Goal: Information Seeking & Learning: Check status

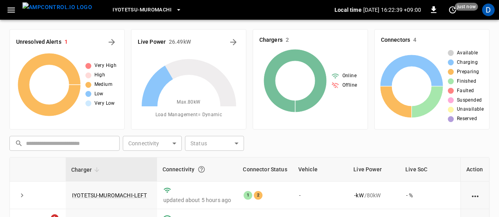
click at [10, 9] on icon "button" at bounding box center [11, 10] width 10 height 10
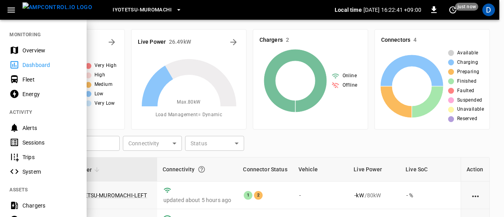
click at [15, 79] on icon at bounding box center [14, 79] width 7 height 8
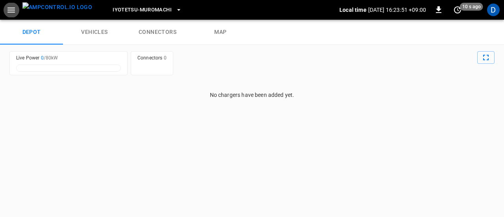
click at [9, 10] on icon "button" at bounding box center [11, 10] width 10 height 10
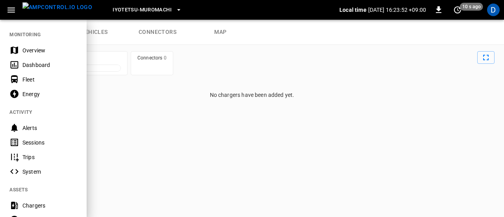
click at [12, 7] on icon "button" at bounding box center [11, 10] width 10 height 10
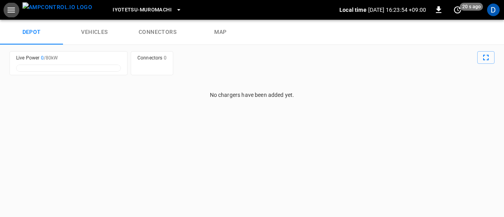
click at [13, 9] on icon "button" at bounding box center [11, 10] width 10 height 10
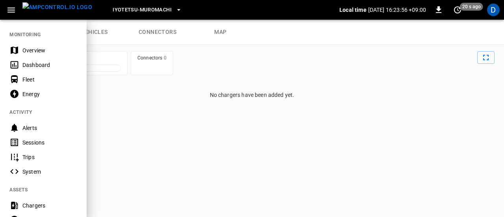
click at [12, 9] on icon "button" at bounding box center [11, 10] width 10 height 10
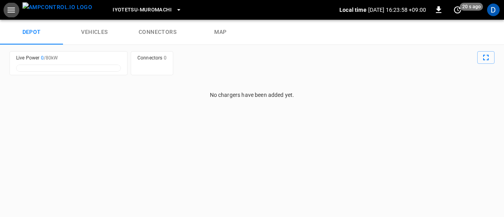
click at [9, 10] on icon "button" at bounding box center [10, 9] width 7 height 5
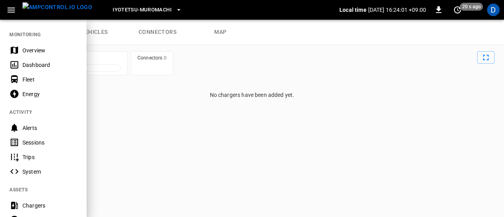
click at [20, 95] on div "Energy" at bounding box center [43, 94] width 87 height 15
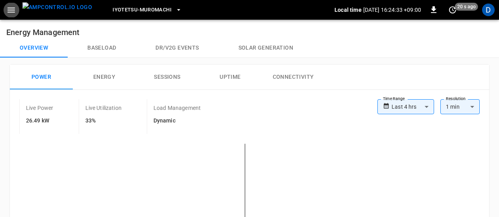
click at [3, 3] on button "button" at bounding box center [11, 10] width 16 height 15
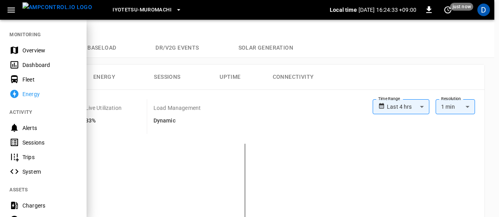
scroll to position [190, 0]
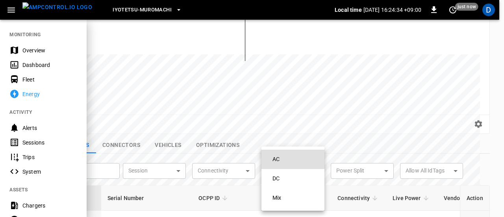
click at [276, 163] on div "​" at bounding box center [292, 170] width 63 height 15
click at [276, 160] on div "AC" at bounding box center [276, 159] width 17 height 15
type input "**"
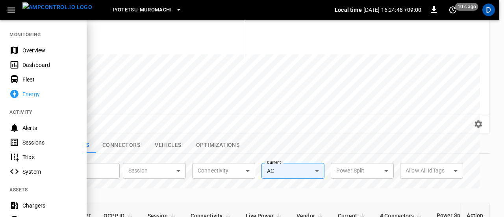
click at [276, 160] on div at bounding box center [252, 108] width 504 height 217
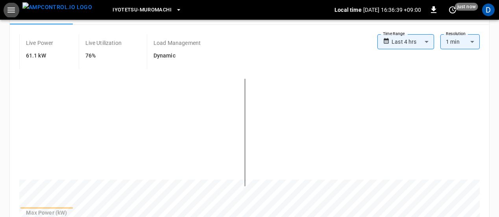
scroll to position [0, 0]
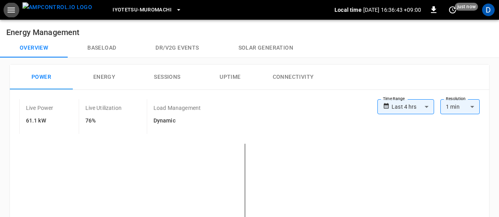
click at [101, 47] on button "Baseload" at bounding box center [102, 48] width 68 height 19
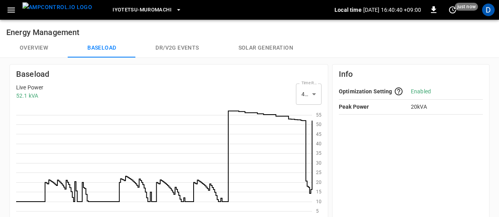
click at [33, 48] on button "Overview" at bounding box center [34, 48] width 68 height 19
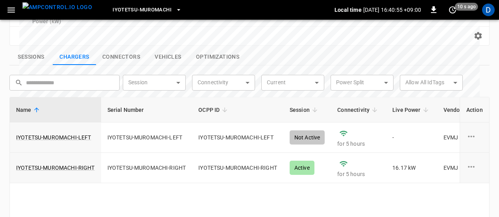
scroll to position [279, 0]
click at [58, 163] on link "IYOTETSU-MUROMACHI-RIGHT" at bounding box center [55, 167] width 79 height 8
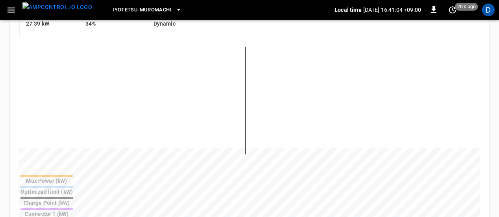
scroll to position [194, 0]
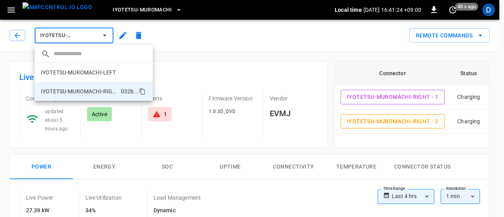
click at [104, 28] on button "IYOTETSU-MUROMACHI-RIGHT" at bounding box center [74, 36] width 79 height 16
click at [102, 35] on icon "button" at bounding box center [105, 35] width 8 height 8
click at [104, 36] on icon "button" at bounding box center [105, 35] width 8 height 8
click at [99, 37] on button "IYOTETSU-MUROMACHI-RIGHT" at bounding box center [74, 36] width 79 height 16
click at [100, 36] on div at bounding box center [252, 108] width 504 height 217
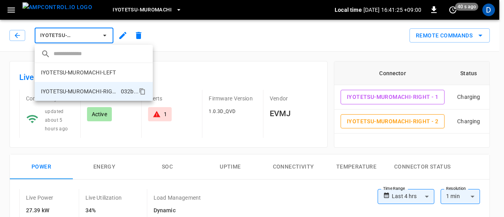
click at [76, 37] on div at bounding box center [252, 108] width 504 height 217
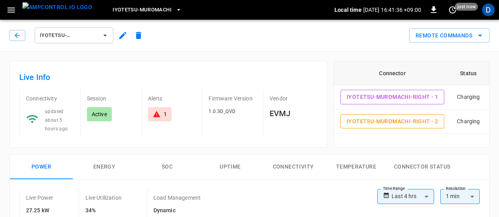
click at [101, 37] on button "IYOTETSU-MUROMACHI-RIGHT" at bounding box center [74, 36] width 79 height 16
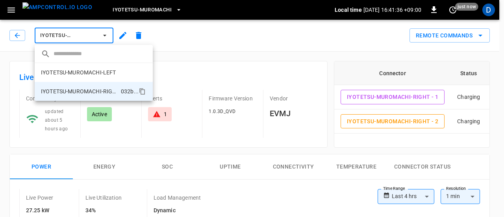
click at [100, 37] on div at bounding box center [252, 108] width 504 height 217
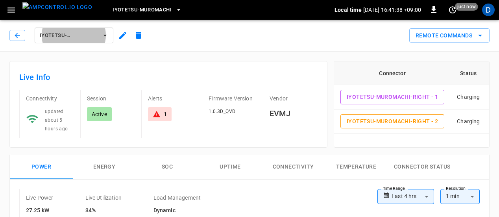
click at [105, 35] on icon "button" at bounding box center [105, 36] width 3 height 2
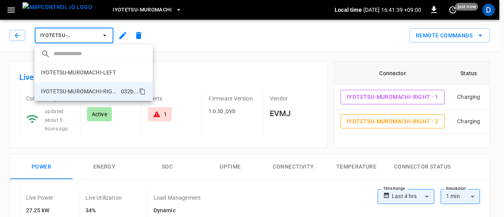
click at [104, 35] on icon "button" at bounding box center [104, 36] width 3 height 2
click at [102, 75] on p "IYOTETSU-MUROMACHI-LEFT" at bounding box center [78, 72] width 75 height 8
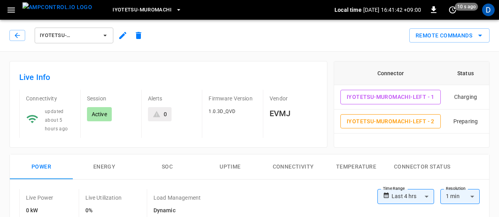
click at [100, 74] on h6 "Live Info" at bounding box center [168, 77] width 298 height 13
click at [11, 10] on icon "button" at bounding box center [10, 9] width 7 height 5
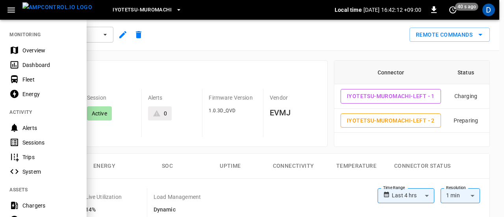
click at [9, 7] on icon "button" at bounding box center [11, 10] width 10 height 10
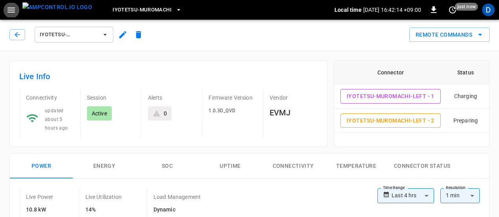
click at [15, 11] on icon "button" at bounding box center [11, 10] width 10 height 10
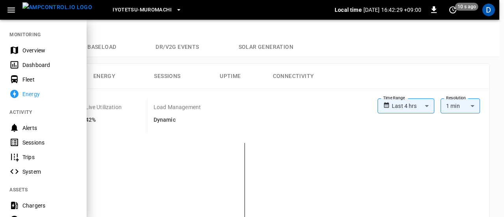
click at [287, 164] on div at bounding box center [252, 108] width 504 height 217
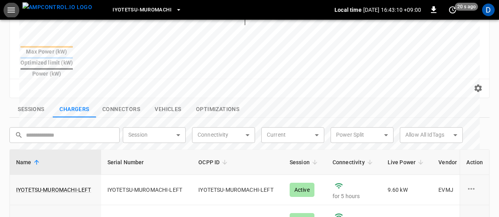
scroll to position [281, 0]
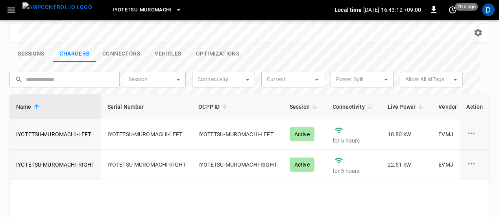
click at [39, 46] on button "Sessions" at bounding box center [30, 54] width 43 height 17
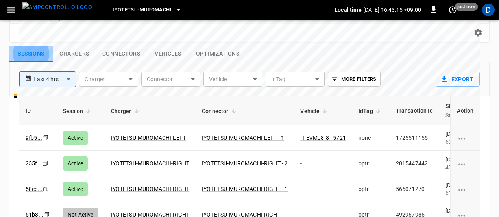
click at [35, 46] on button "Sessions" at bounding box center [30, 54] width 43 height 17
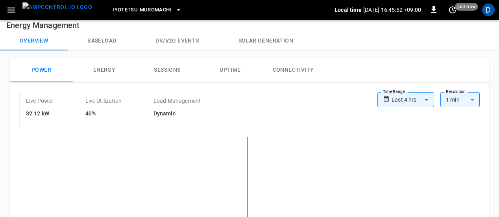
scroll to position [0, 0]
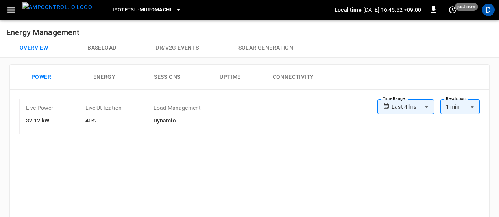
click at [11, 9] on icon "button" at bounding box center [10, 9] width 7 height 5
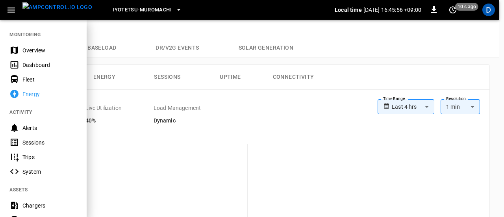
click at [54, 94] on div "Energy" at bounding box center [49, 94] width 55 height 8
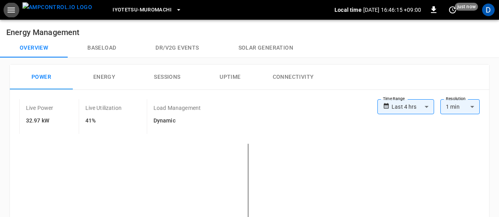
click at [108, 79] on button "Energy" at bounding box center [104, 77] width 63 height 25
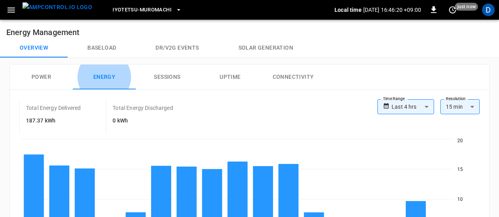
click at [39, 77] on button "Power" at bounding box center [41, 77] width 63 height 25
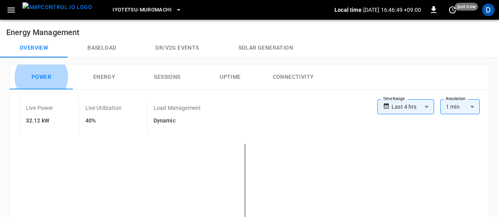
scroll to position [76, 0]
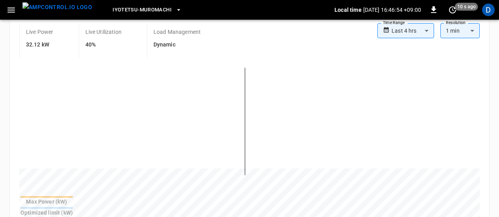
click at [11, 9] on icon "button" at bounding box center [10, 9] width 7 height 5
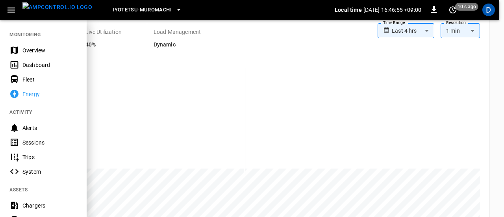
click at [9, 9] on icon "button" at bounding box center [10, 9] width 7 height 5
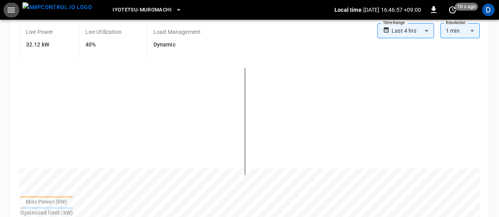
click at [13, 12] on icon "button" at bounding box center [10, 9] width 7 height 5
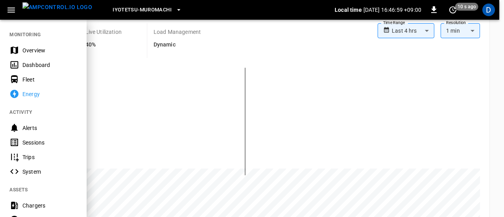
click at [7, 15] on button "button" at bounding box center [11, 10] width 16 height 15
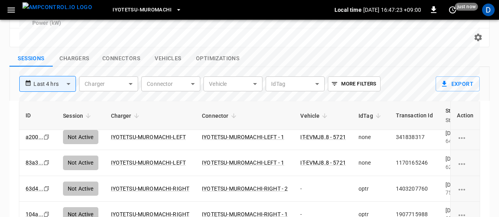
scroll to position [0, 0]
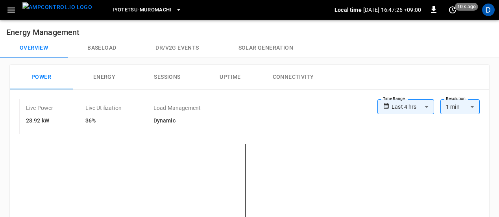
click at [10, 9] on icon "button" at bounding box center [10, 9] width 7 height 5
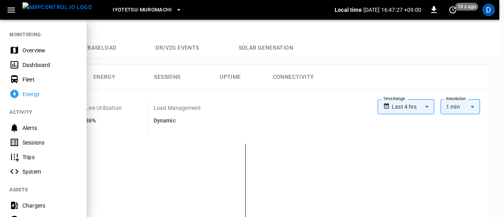
click at [11, 9] on icon "button" at bounding box center [10, 9] width 7 height 5
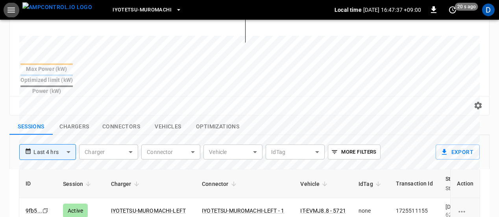
click at [77, 118] on button "Chargers" at bounding box center [74, 126] width 43 height 17
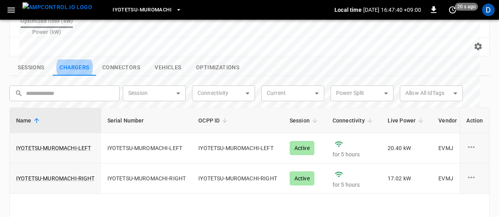
scroll to position [269, 0]
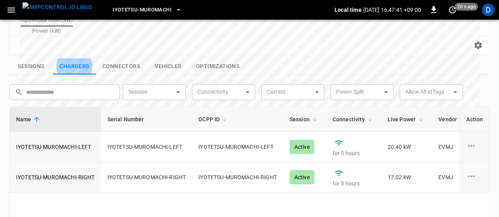
click at [72, 143] on link "IYOTETSU-MUROMACHI-LEFT" at bounding box center [53, 147] width 75 height 8
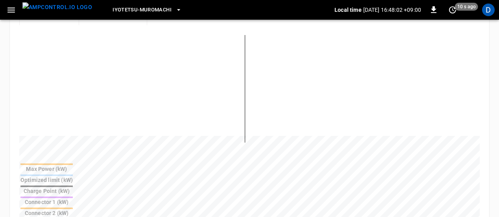
scroll to position [197, 0]
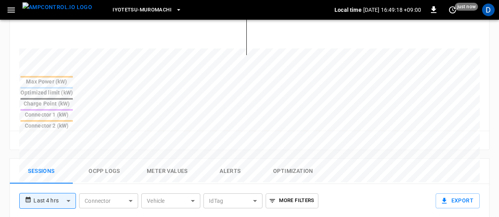
scroll to position [147, 0]
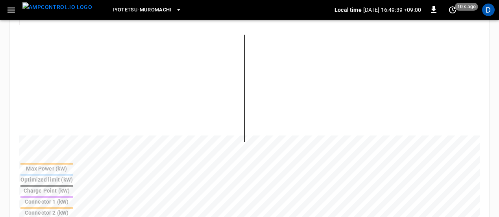
scroll to position [202, 0]
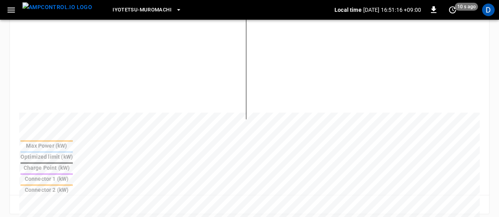
scroll to position [251, 0]
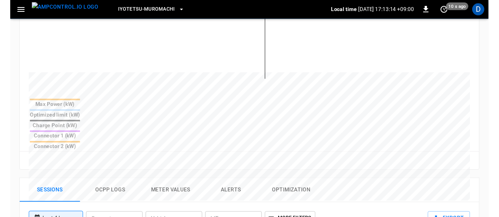
scroll to position [258, 0]
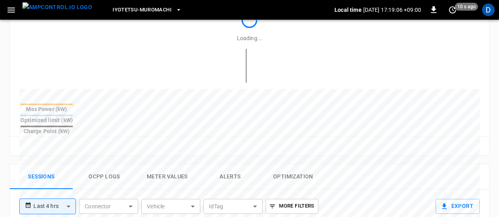
click at [366, 198] on div "**********" at bounding box center [223, 203] width 420 height 28
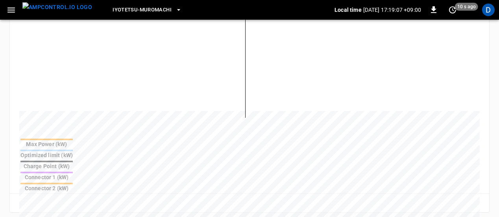
scroll to position [220, 0]
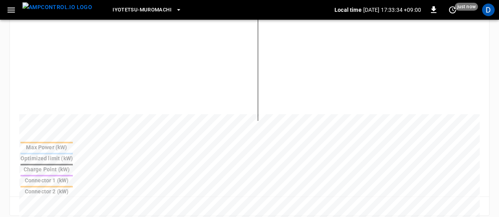
click at [74, 149] on table "Max Power (kW) Optimized limit (kW) Charge Point (kW) Connector 1 (kW) Connecto…" at bounding box center [46, 169] width 55 height 56
click at [360, 18] on div "Iyotetsu-[GEOGRAPHIC_DATA] Local time [DATE] 17:33:38 +09:00 0 10 s ago D" at bounding box center [249, 10] width 499 height 20
